Goal: Transaction & Acquisition: Purchase product/service

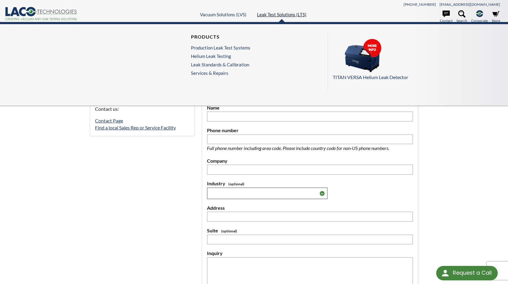
click at [280, 15] on link "Leak Test Solutions (LTS)" at bounding box center [281, 14] width 49 height 5
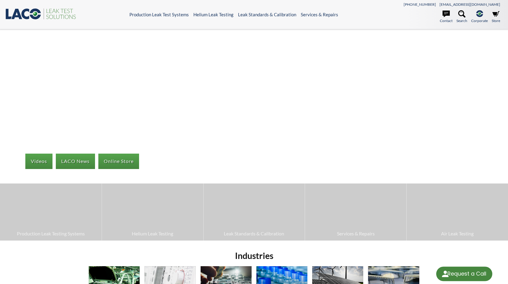
select select "Language Translate Widget"
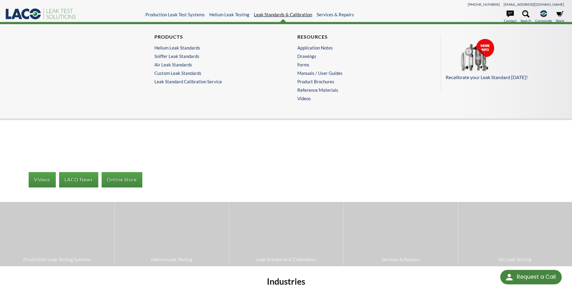
click at [282, 15] on link "Leak Standards & Calibration" at bounding box center [283, 14] width 58 height 5
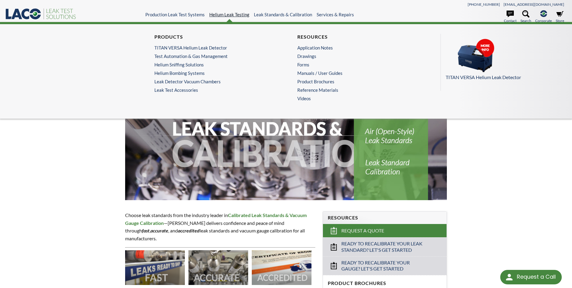
click at [239, 14] on link "Helium Leak Testing" at bounding box center [229, 14] width 40 height 5
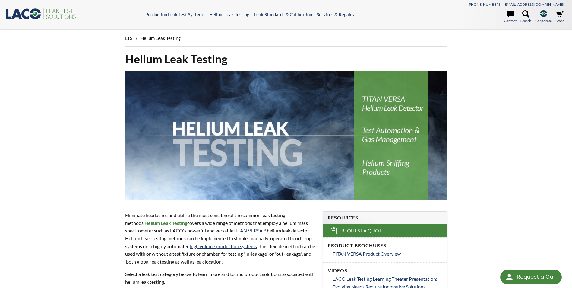
click at [175, 50] on link "TITAN VERSA Helium Leak Detector" at bounding box center [212, 47] width 117 height 5
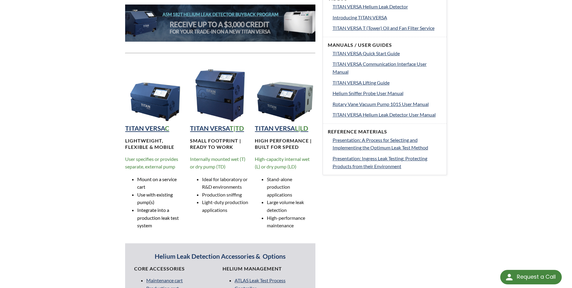
scroll to position [332, 0]
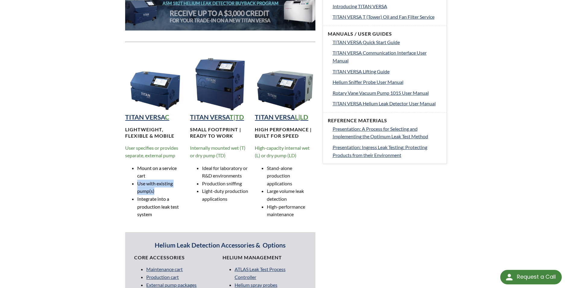
drag, startPoint x: 137, startPoint y: 184, endPoint x: 164, endPoint y: 190, distance: 27.5
click at [164, 190] on li "Use with existing pump(s)" at bounding box center [161, 186] width 48 height 15
click at [178, 200] on li "Integrate into a production leak test system" at bounding box center [161, 206] width 48 height 23
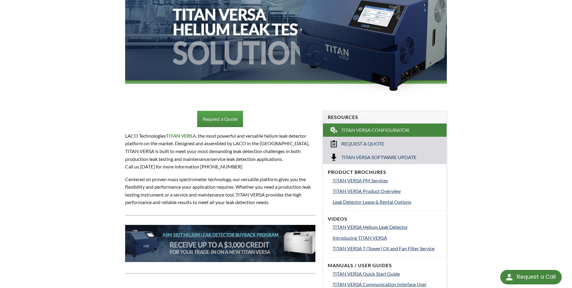
scroll to position [121, 0]
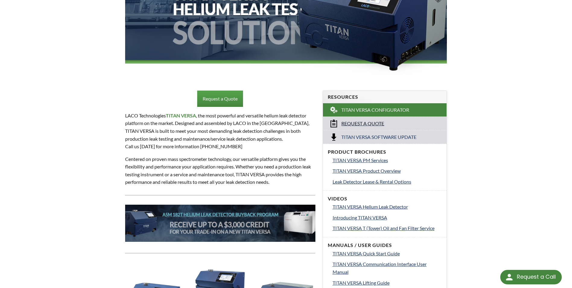
click at [357, 123] on span "Request a Quote" at bounding box center [362, 123] width 43 height 6
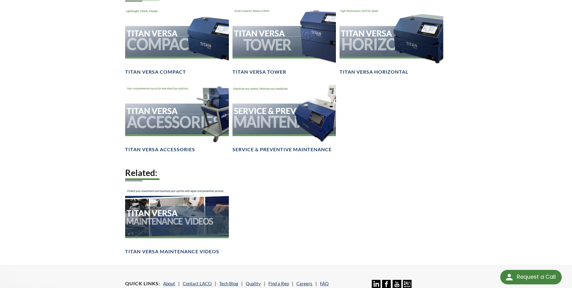
scroll to position [814, 0]
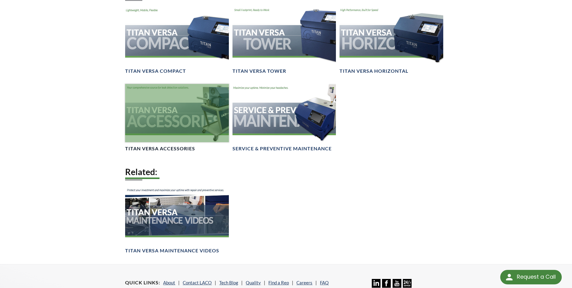
click at [196, 119] on div at bounding box center [176, 113] width 103 height 58
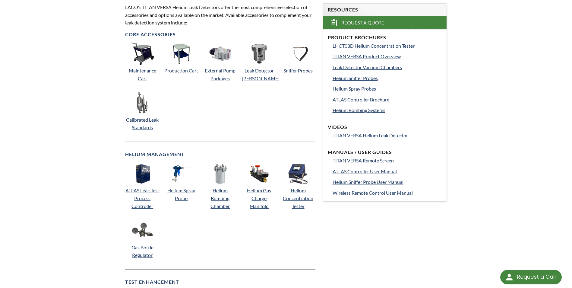
scroll to position [211, 0]
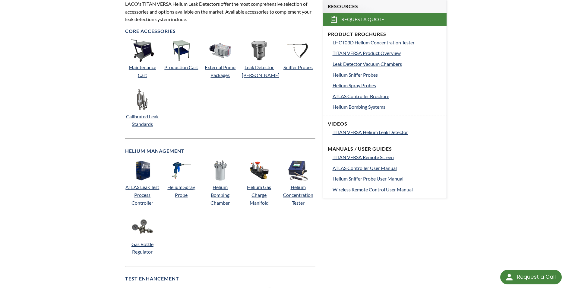
click at [176, 191] on p "Helium Spray Probe" at bounding box center [181, 190] width 34 height 15
click at [179, 188] on link "Helium Spray Probe" at bounding box center [181, 191] width 28 height 14
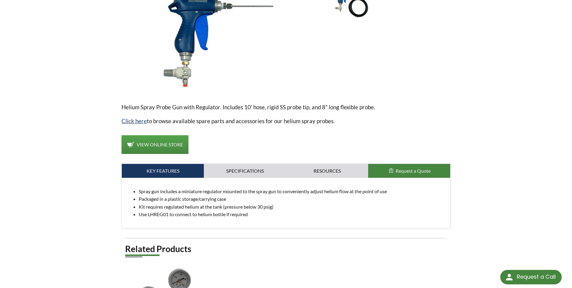
scroll to position [121, 0]
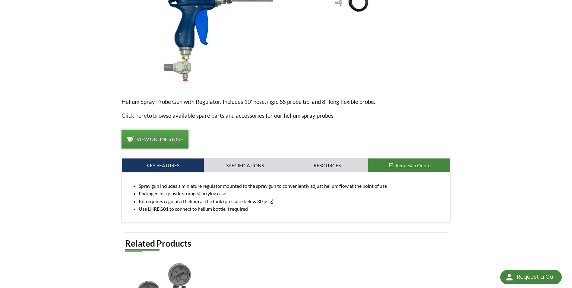
click at [167, 136] on span "View Online Store" at bounding box center [160, 139] width 46 height 6
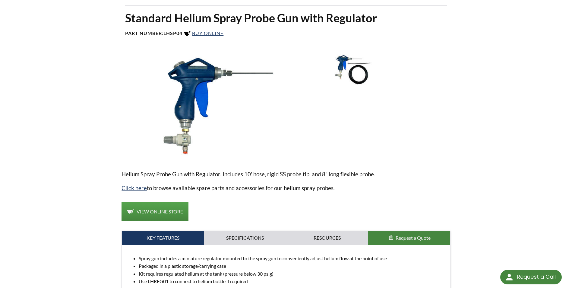
scroll to position [0, 0]
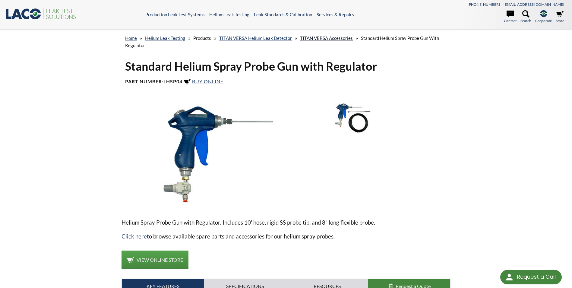
click at [337, 37] on link "TITAN VERSA Accessories" at bounding box center [326, 37] width 53 height 5
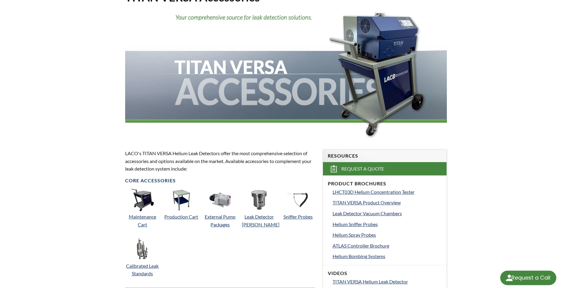
select select "Language Translate Widget"
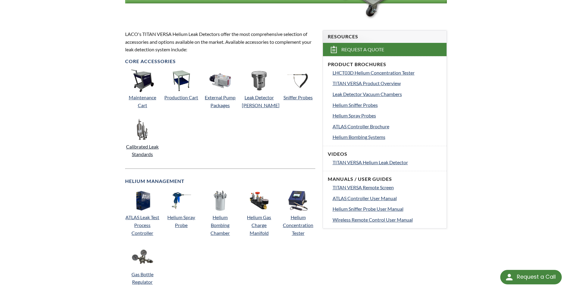
click at [142, 147] on link "Calibrated Leak Standards" at bounding box center [142, 151] width 33 height 14
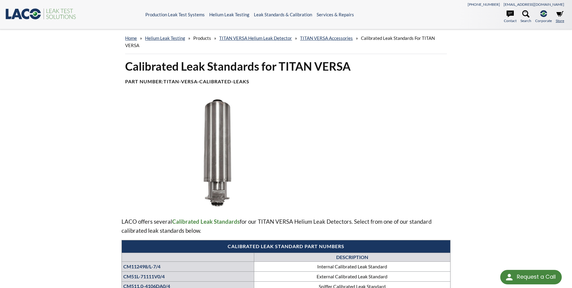
click at [561, 12] on icon at bounding box center [560, 13] width 7 height 7
